Goal: Transaction & Acquisition: Book appointment/travel/reservation

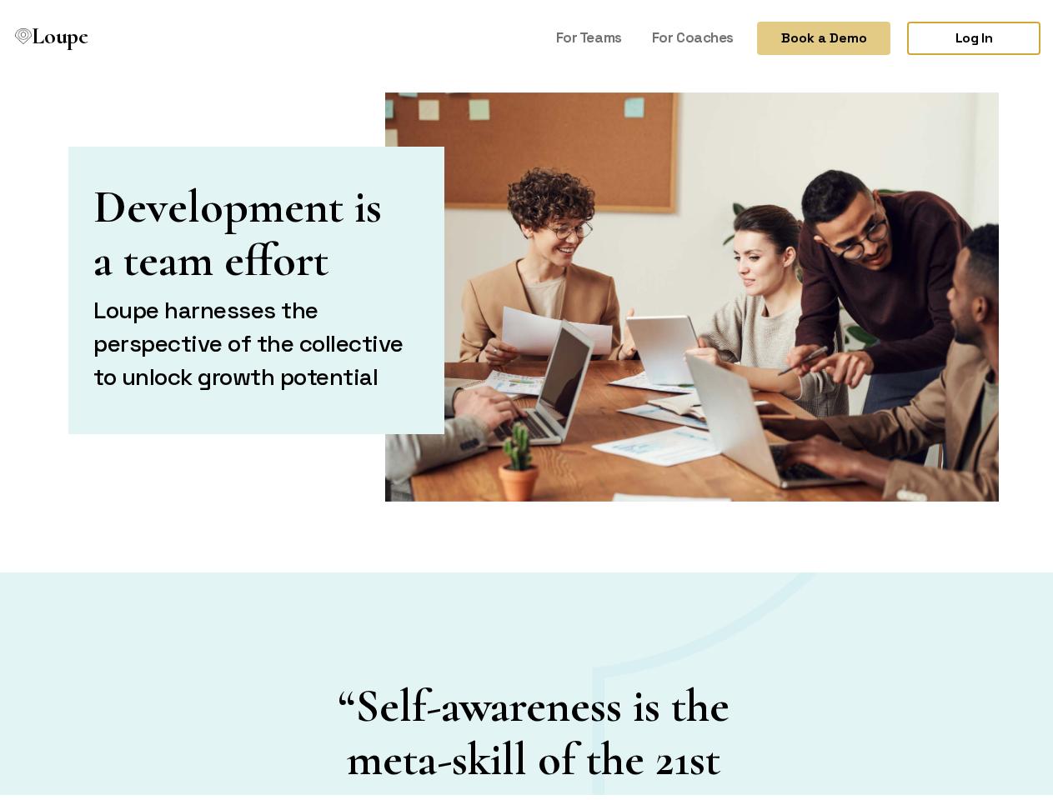
click at [810, 33] on button "Book a Demo" at bounding box center [823, 33] width 133 height 33
